Goal: Task Accomplishment & Management: Complete application form

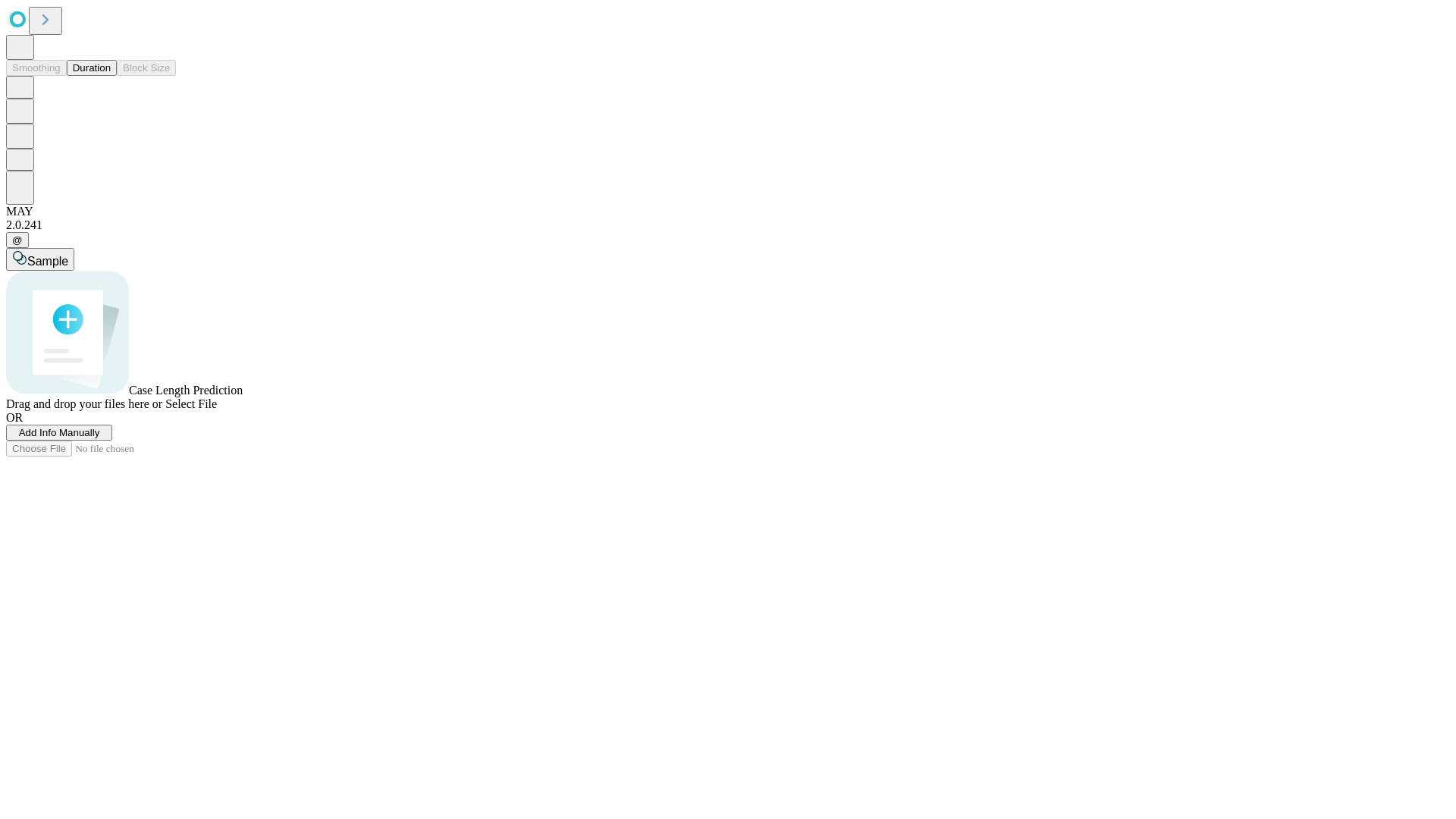
click at [100, 438] on span "Add Info Manually" at bounding box center [60, 432] width 81 height 11
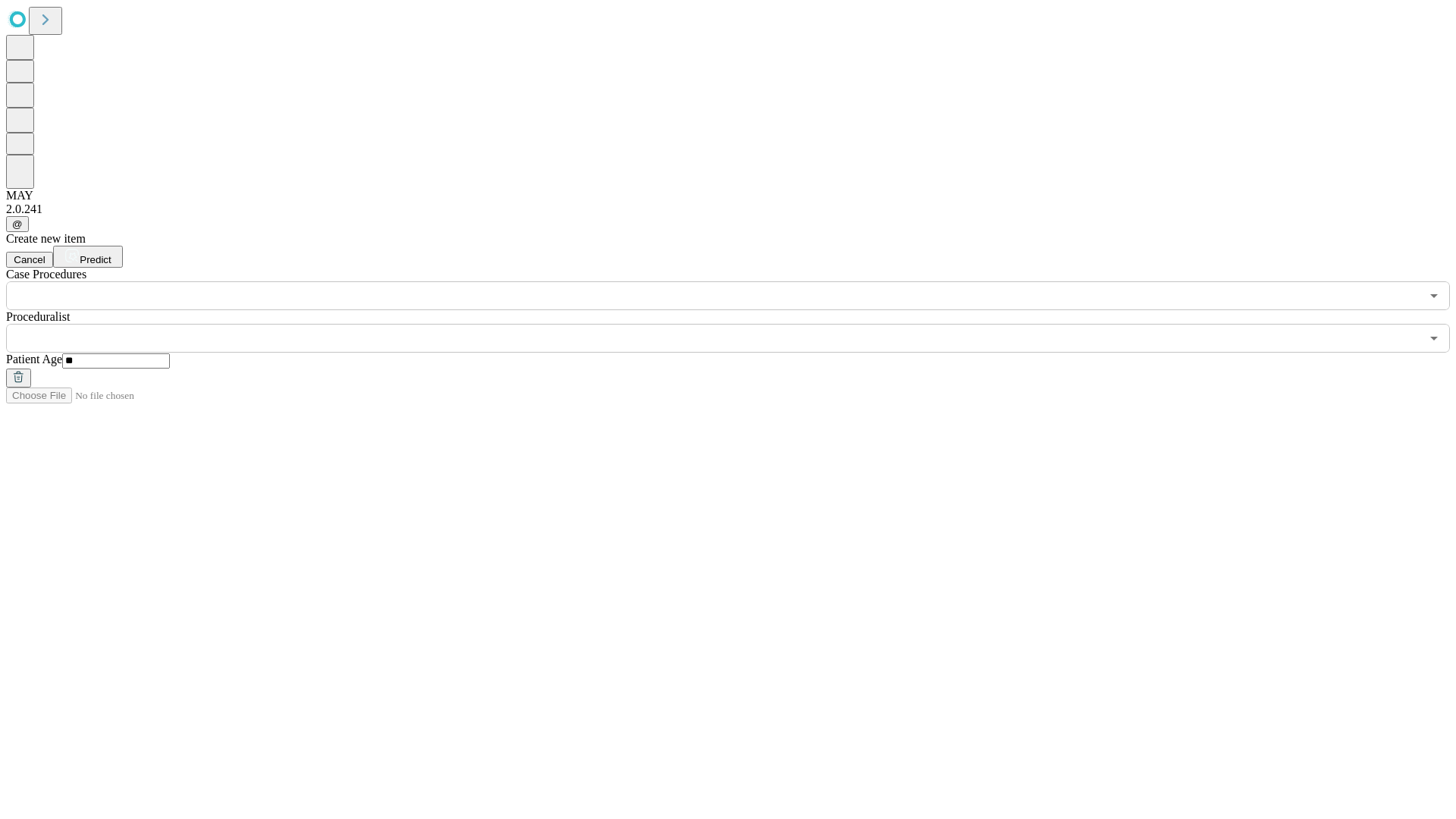
type input "**"
click at [738, 324] on input "text" at bounding box center [713, 338] width 1414 height 29
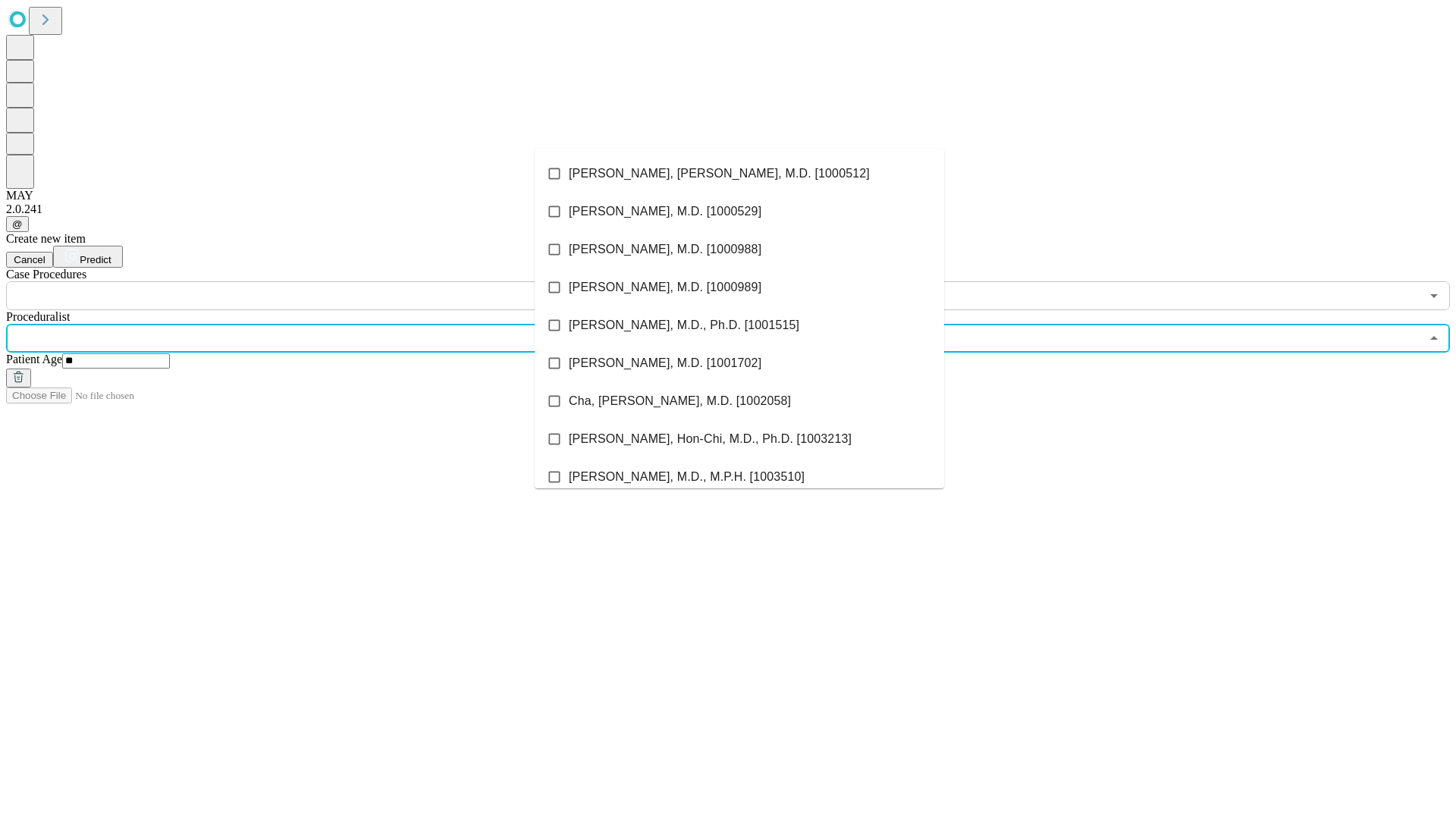
click at [739, 174] on li "[PERSON_NAME], [PERSON_NAME], M.D. [1000512]" at bounding box center [739, 174] width 410 height 38
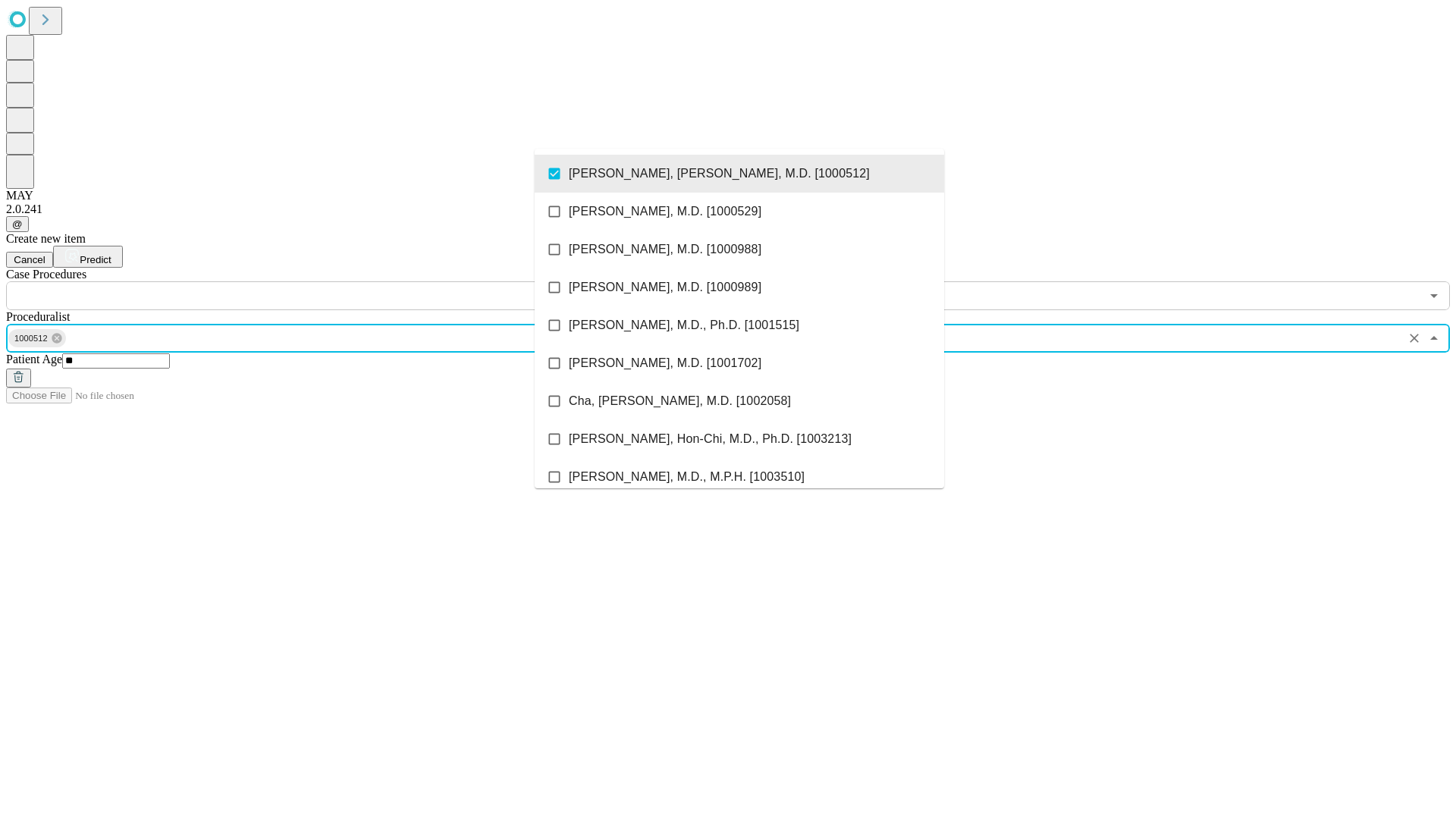
click at [318, 281] on input "text" at bounding box center [713, 295] width 1414 height 29
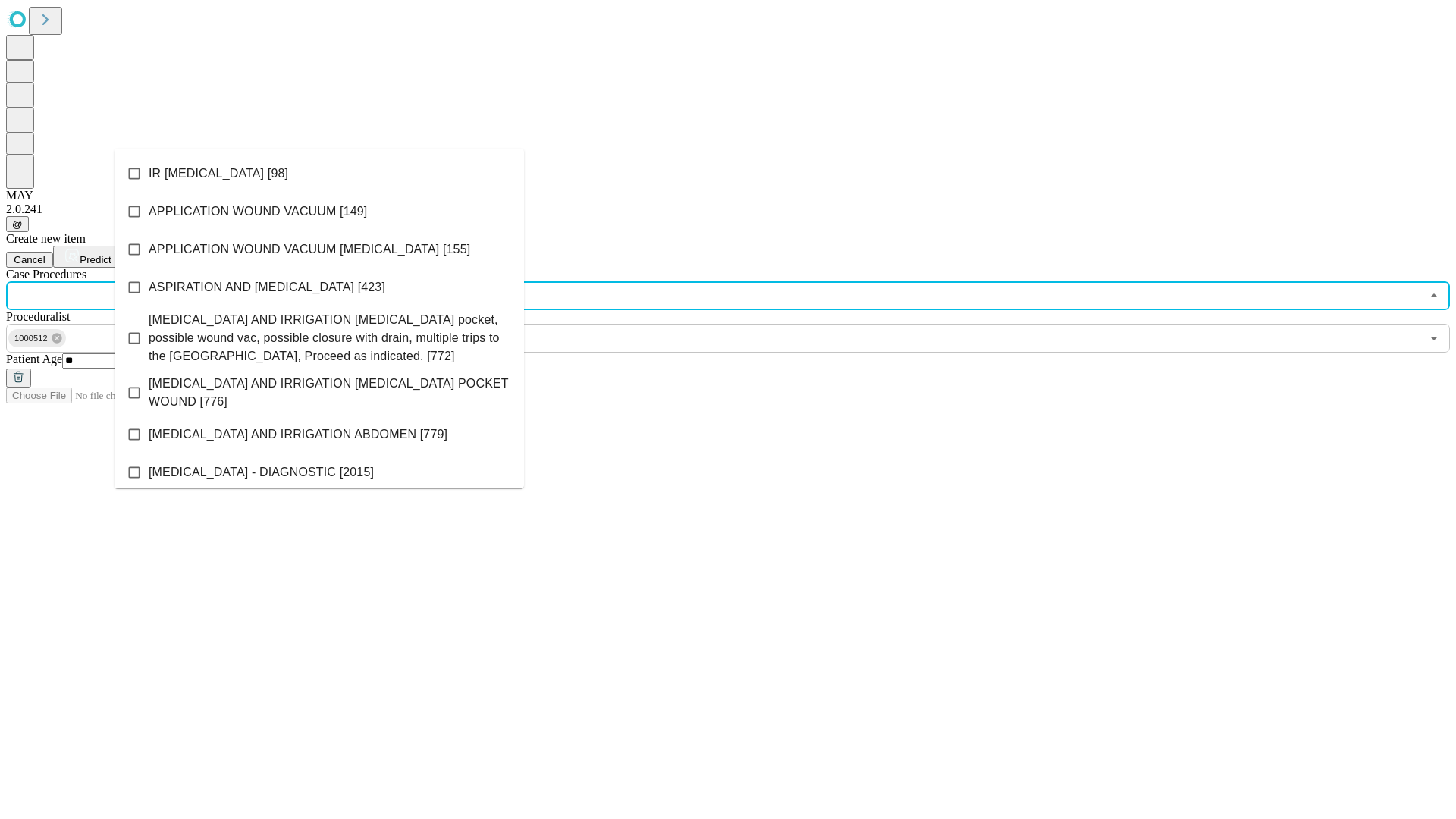
click at [319, 174] on li "IR [MEDICAL_DATA] [98]" at bounding box center [319, 174] width 410 height 38
